Goal: Register for event/course

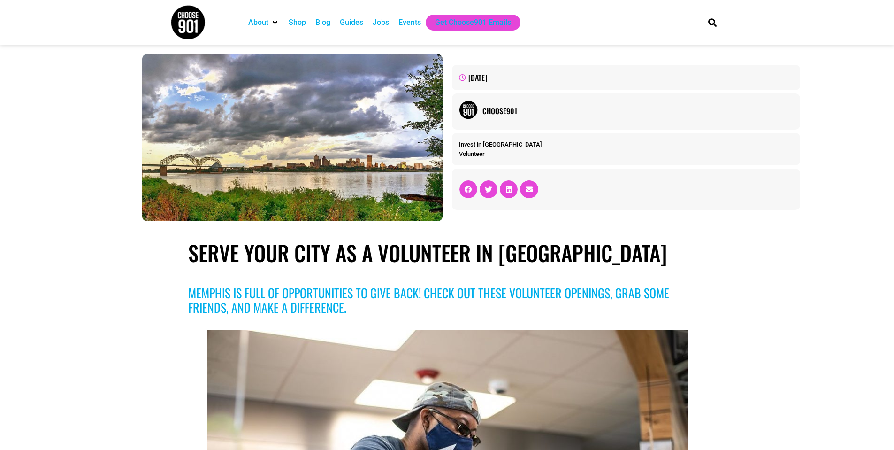
click at [404, 22] on div "Events" at bounding box center [409, 22] width 23 height 11
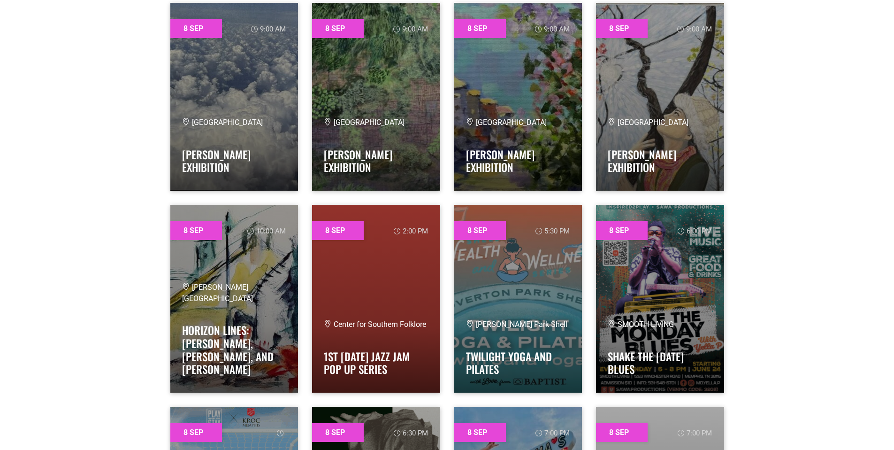
scroll to position [419, 0]
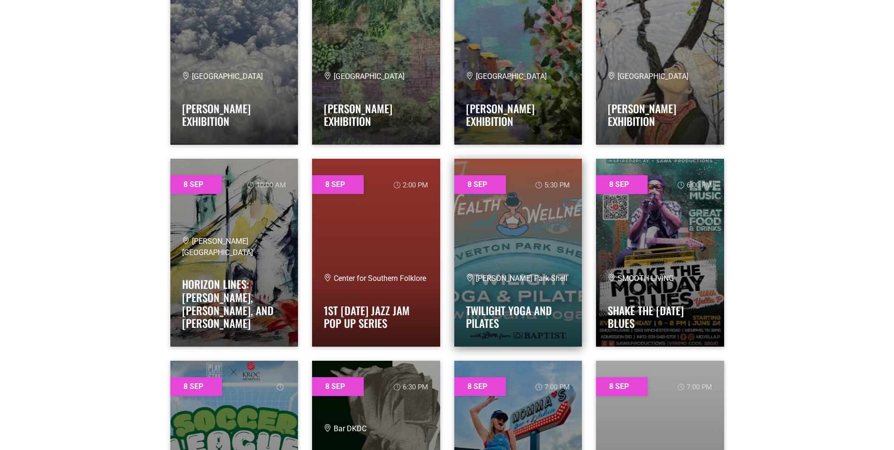
click at [499, 238] on link at bounding box center [518, 253] width 128 height 188
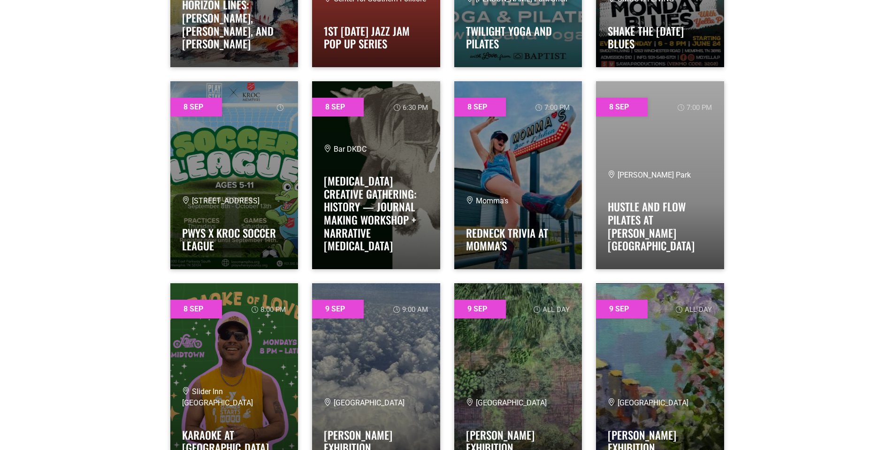
scroll to position [700, 0]
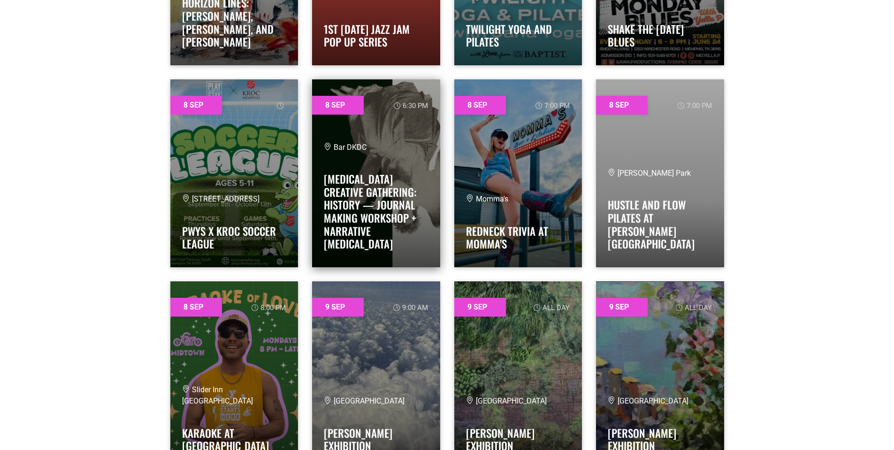
click at [394, 221] on h4 "MUSE Creative Gathering: HISTORY — Journal Making Workshop + Narrative Art Ther…" at bounding box center [376, 209] width 105 height 84
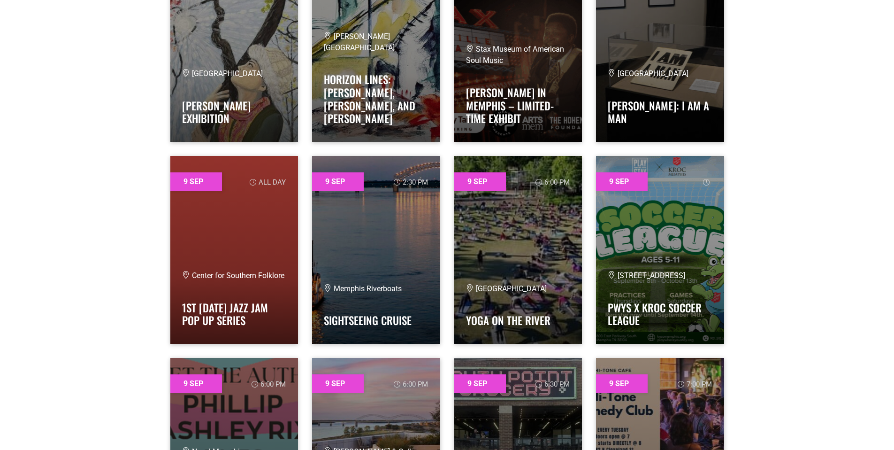
scroll to position [1230, 0]
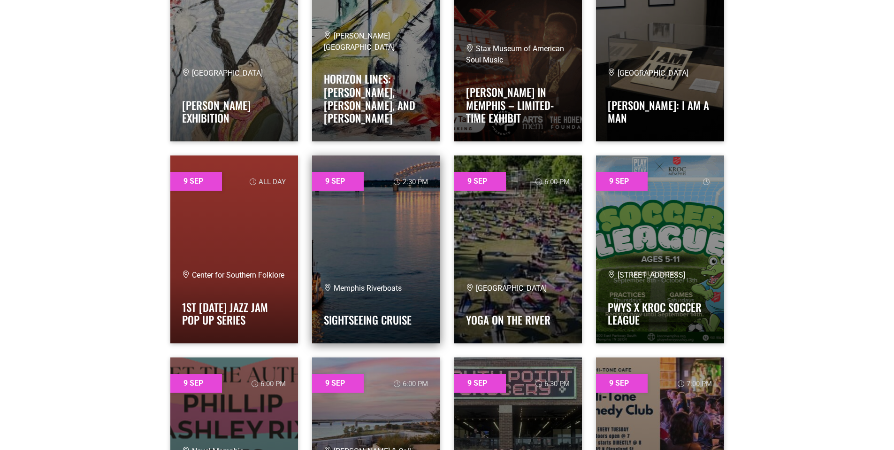
click at [364, 260] on link at bounding box center [376, 249] width 128 height 188
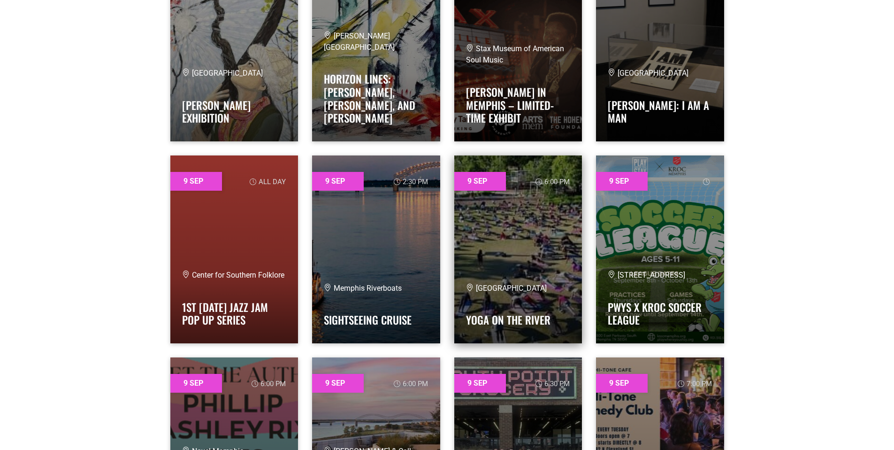
click at [521, 251] on link at bounding box center [518, 249] width 128 height 188
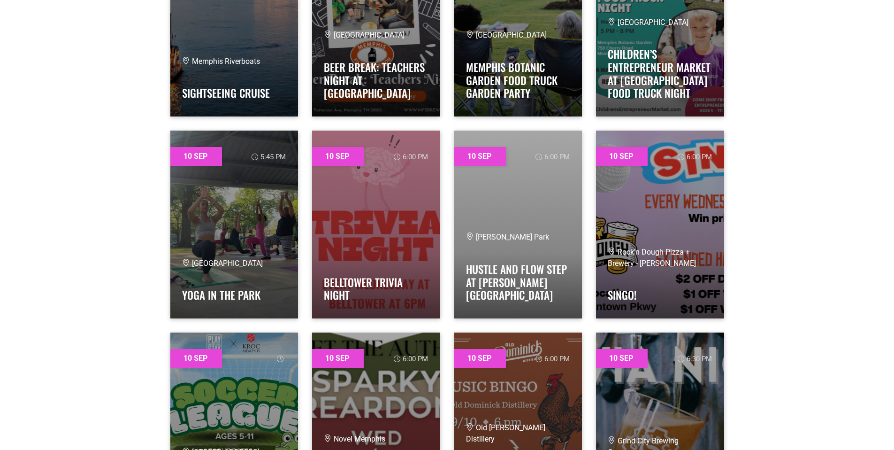
scroll to position [2467, 0]
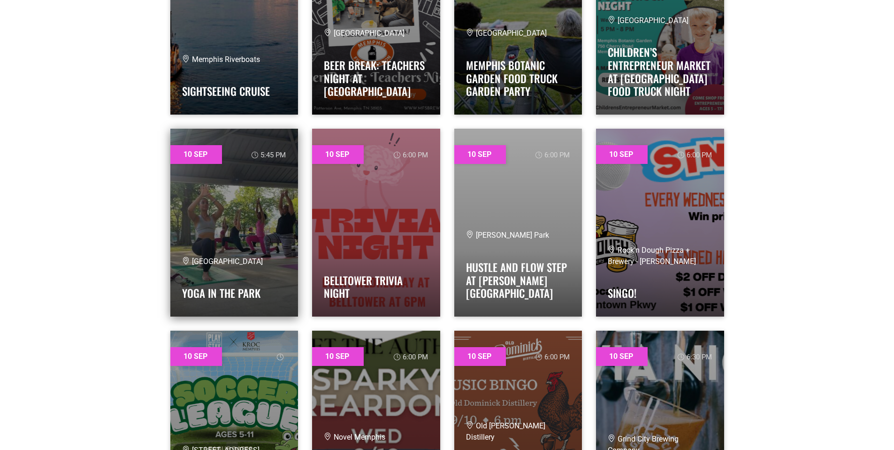
click at [219, 219] on link at bounding box center [234, 223] width 128 height 188
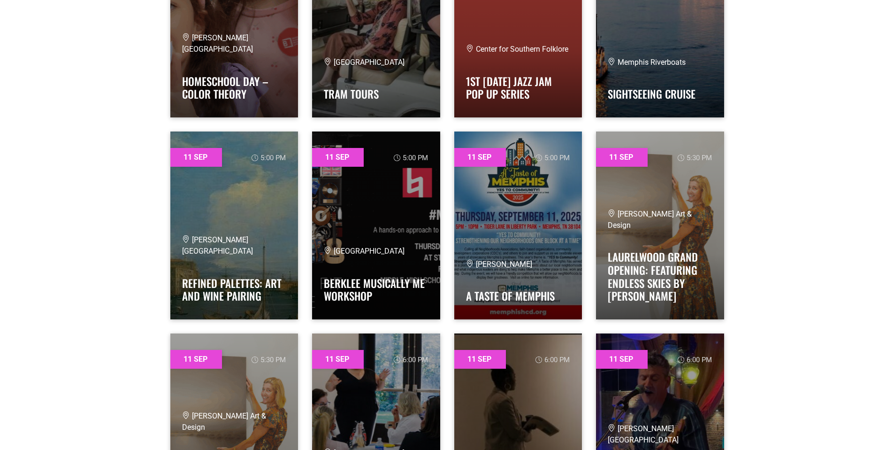
scroll to position [3677, 0]
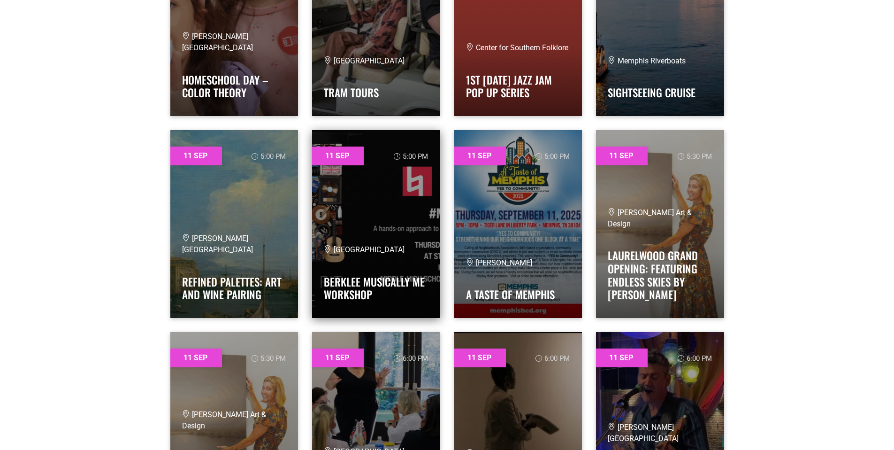
click at [346, 228] on link at bounding box center [376, 224] width 128 height 188
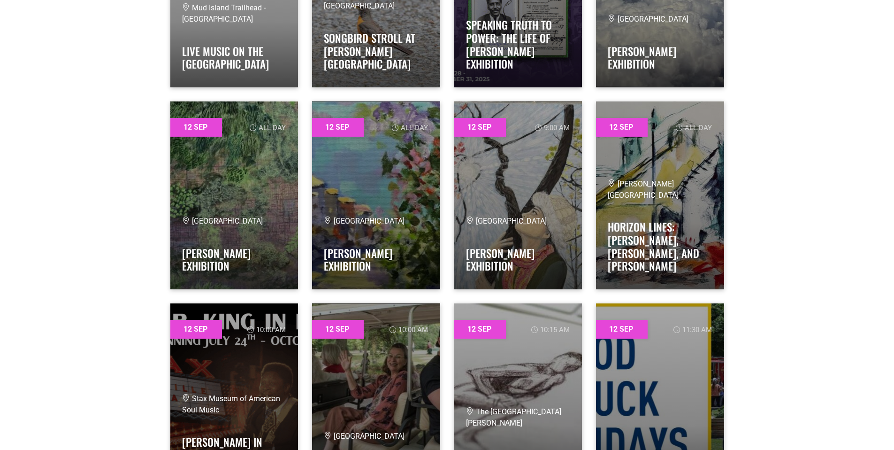
scroll to position [4917, 0]
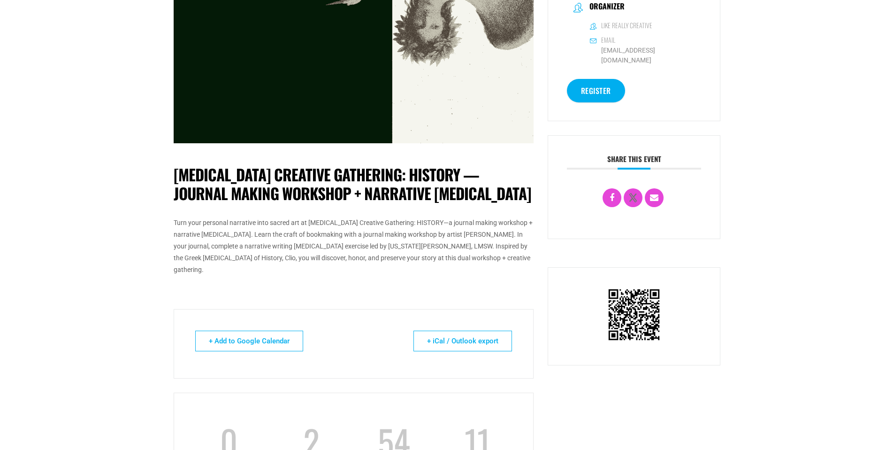
scroll to position [456, 0]
